Goal: Navigation & Orientation: Find specific page/section

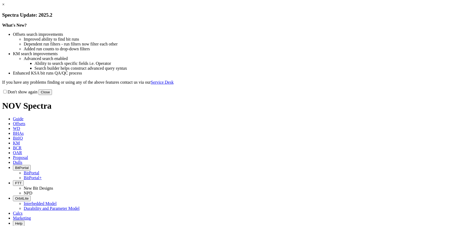
click at [52, 95] on button "Close" at bounding box center [44, 92] width 13 height 6
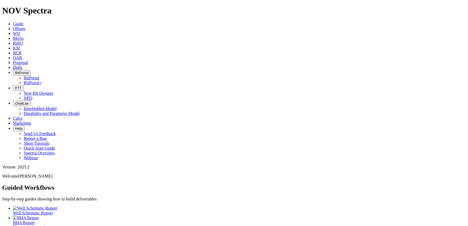
click at [29, 71] on span "BitPortal" at bounding box center [21, 73] width 13 height 4
click at [22, 86] on span "FTT" at bounding box center [18, 88] width 6 height 4
click at [29, 71] on span "BitPortal" at bounding box center [21, 73] width 13 height 4
click at [39, 76] on link "BitPortal" at bounding box center [32, 78] width 16 height 5
